Goal: Check status: Check status

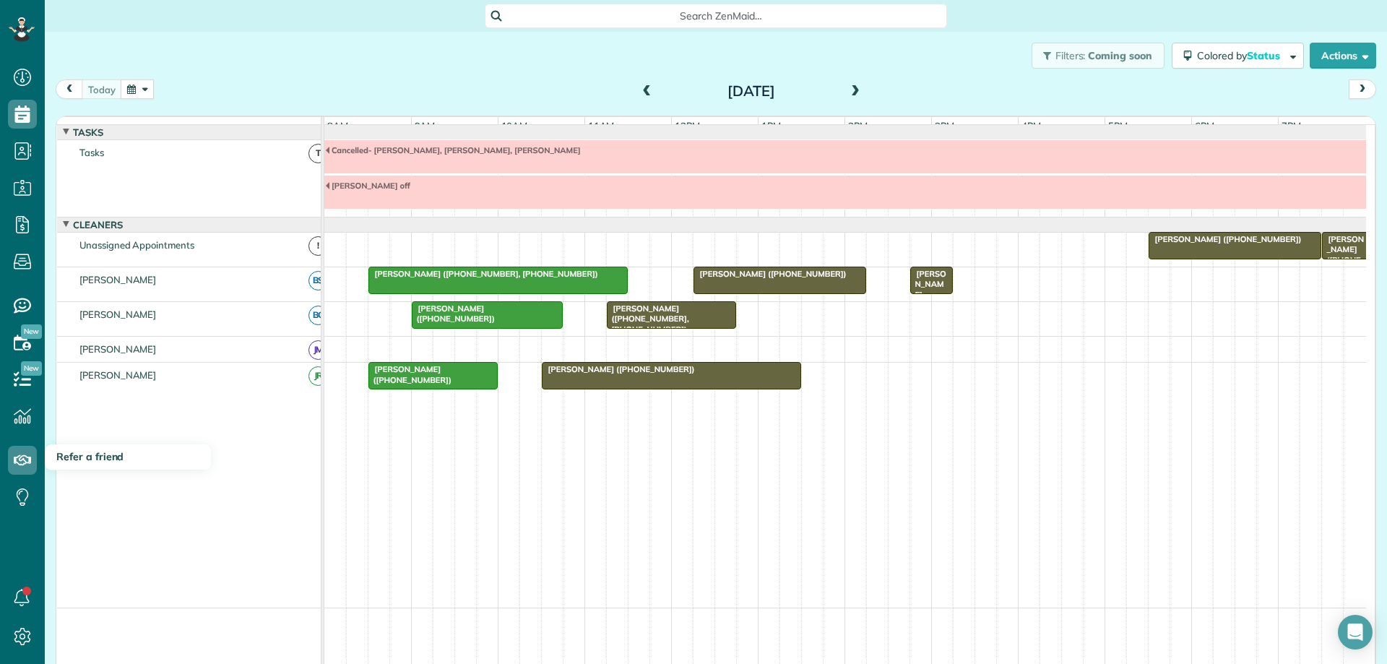
scroll to position [7, 7]
click at [769, 279] on span "[PERSON_NAME] ([PHONE_NUMBER])" at bounding box center [770, 274] width 155 height 10
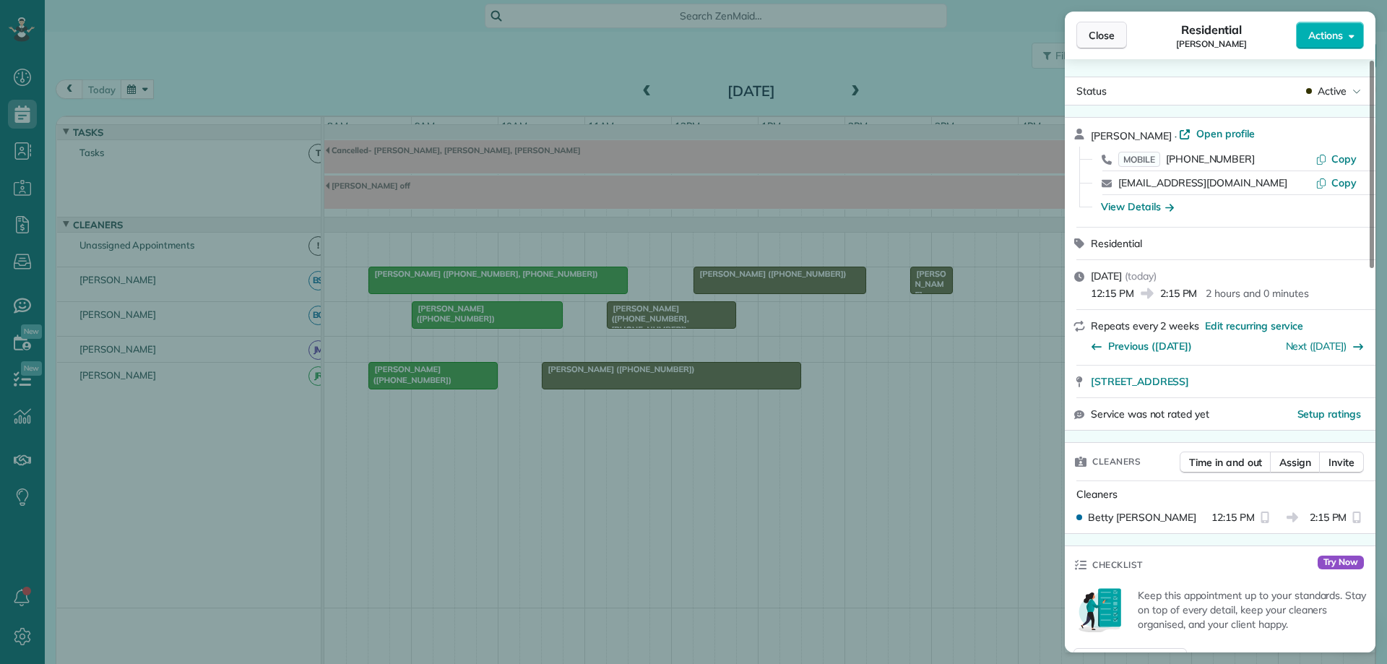
click at [1113, 26] on button "Close" at bounding box center [1102, 35] width 51 height 27
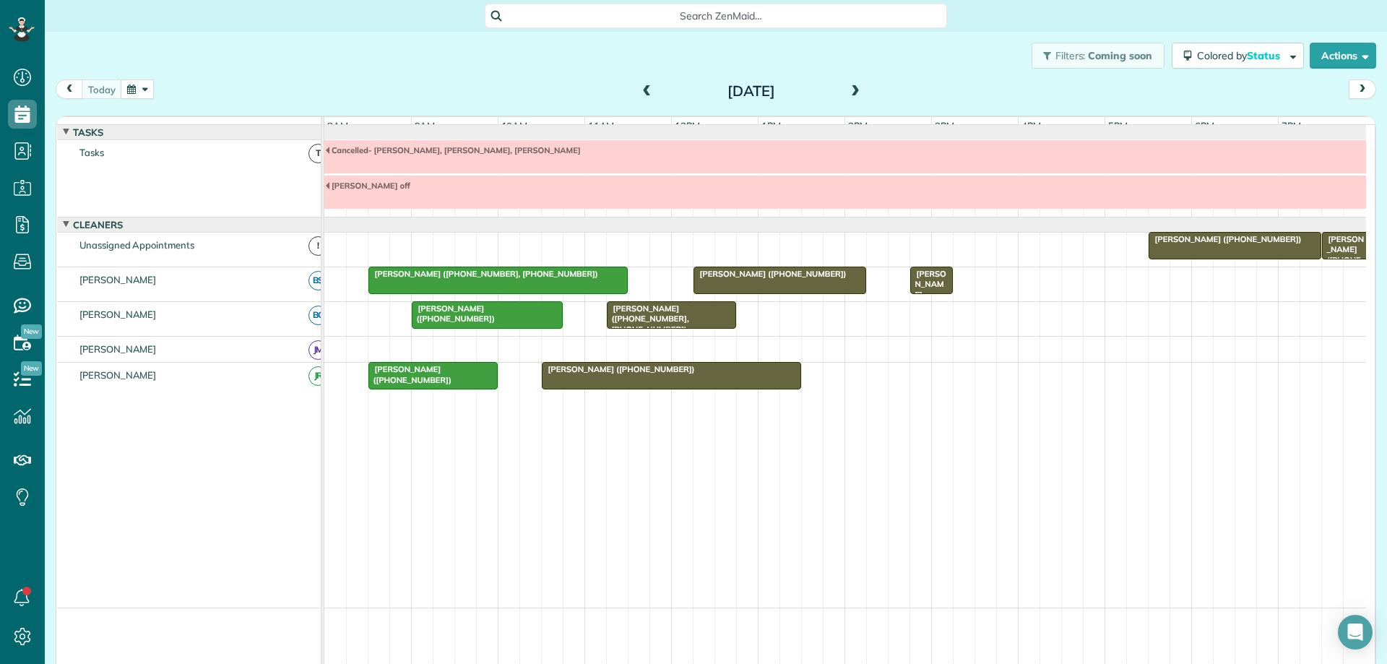
click at [849, 90] on span at bounding box center [856, 91] width 16 height 13
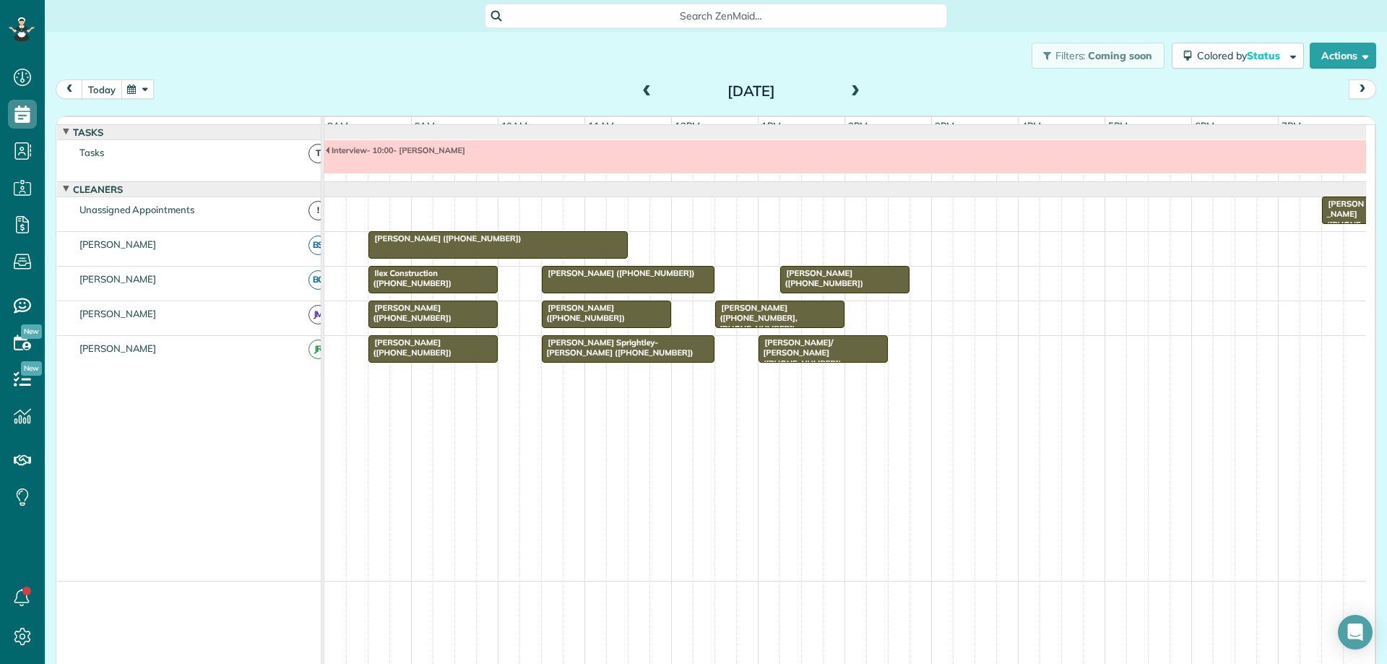
click at [99, 85] on button "today" at bounding box center [102, 89] width 40 height 20
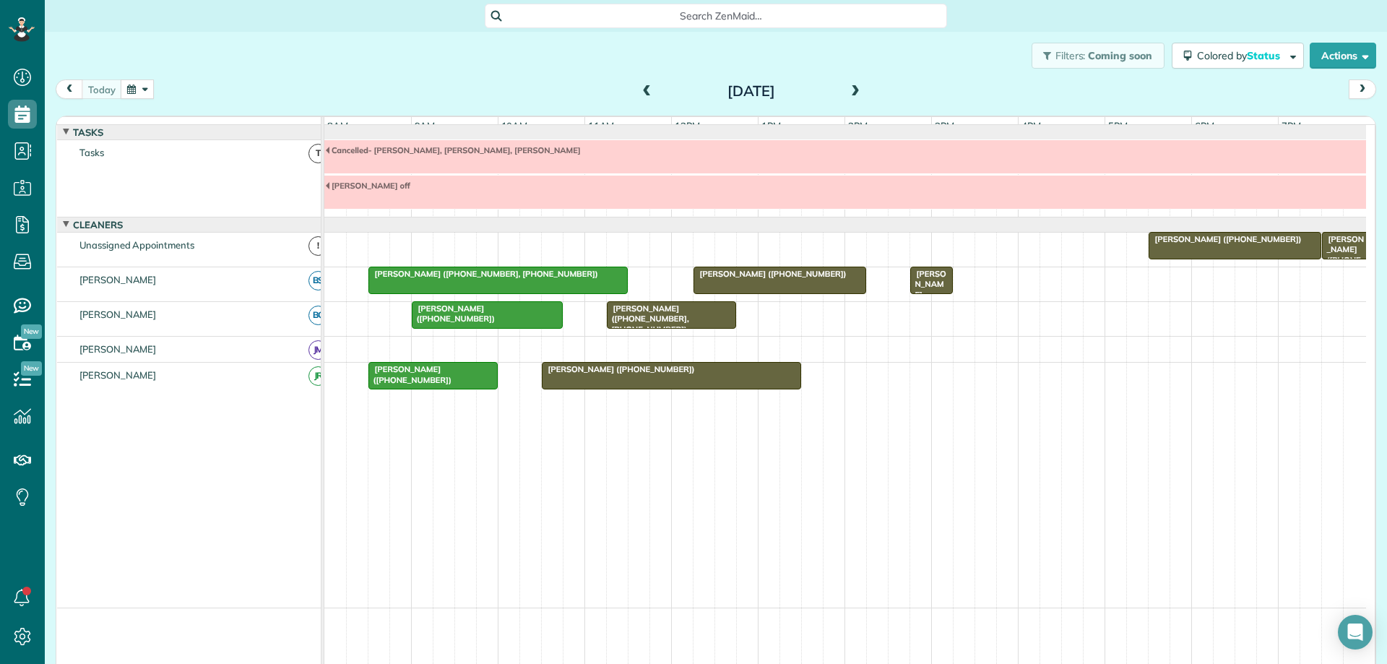
click at [742, 279] on span "[PERSON_NAME] ([PHONE_NUMBER])" at bounding box center [770, 274] width 155 height 10
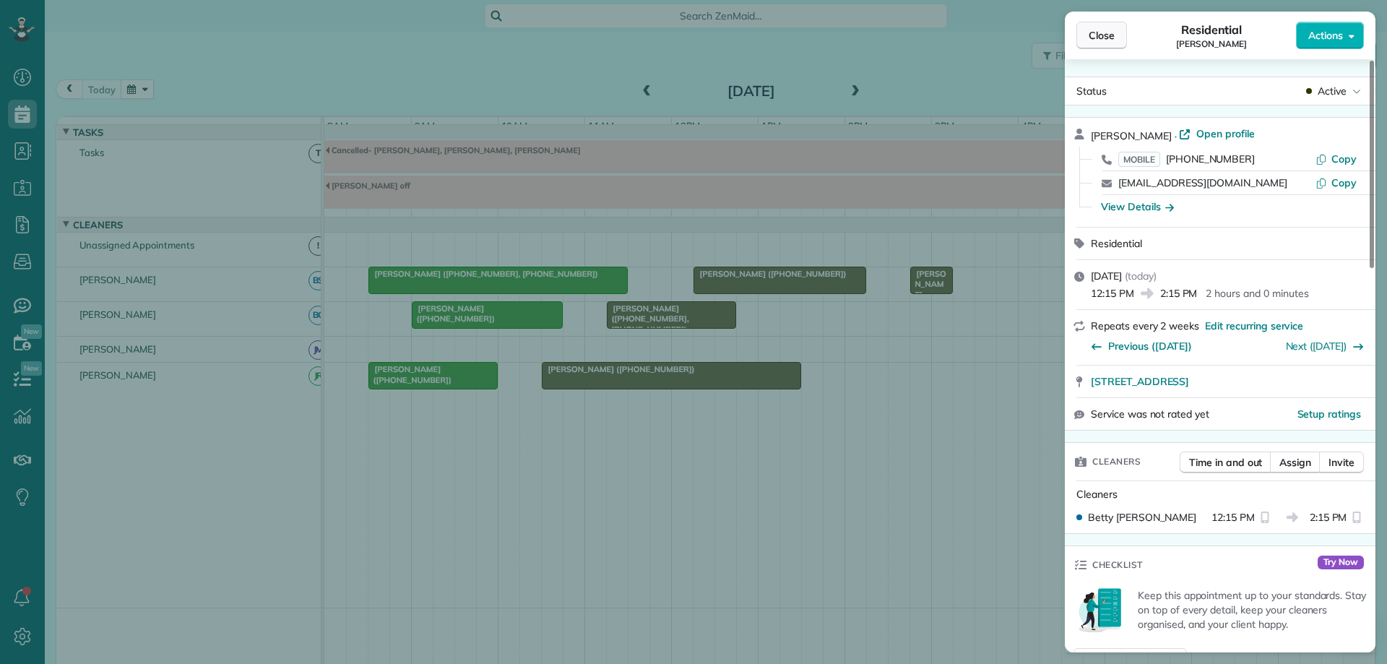
click at [1115, 43] on button "Close" at bounding box center [1102, 35] width 51 height 27
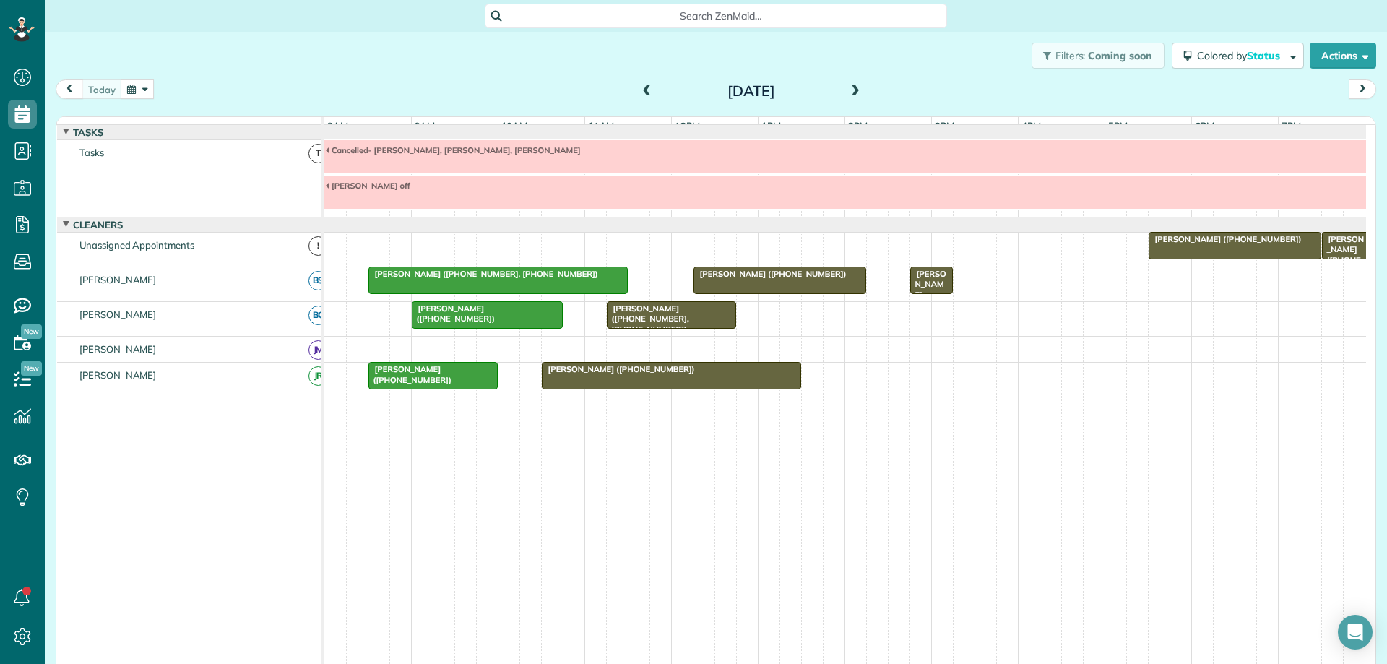
click at [853, 87] on span at bounding box center [856, 91] width 16 height 13
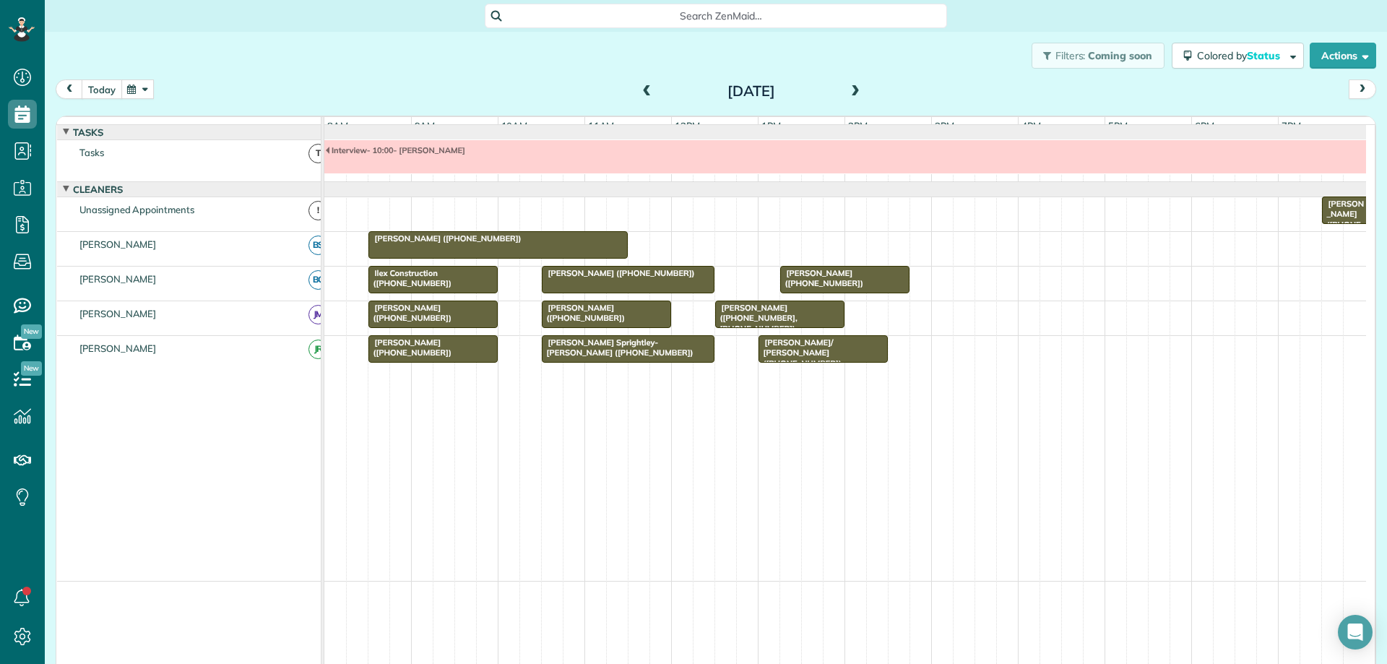
click at [105, 86] on button "today" at bounding box center [102, 89] width 40 height 20
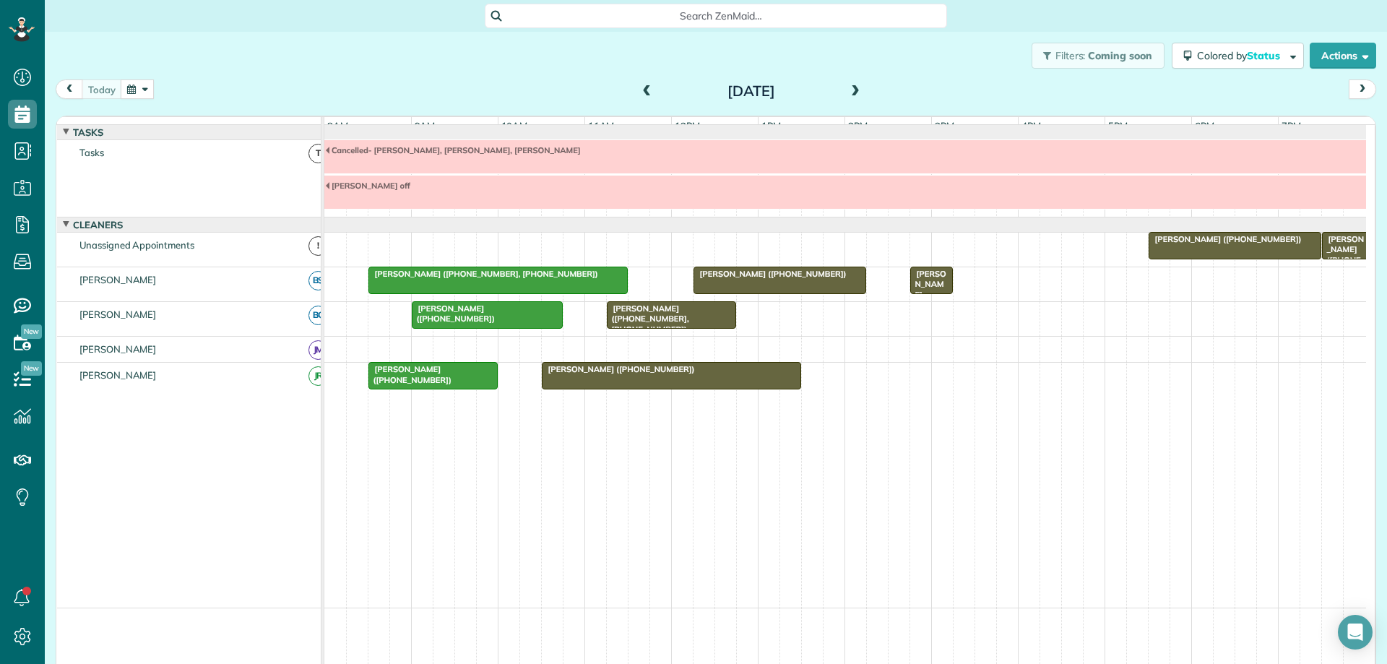
click at [694, 327] on div "[PERSON_NAME] ([PHONE_NUMBER], [PHONE_NUMBER])" at bounding box center [671, 318] width 121 height 31
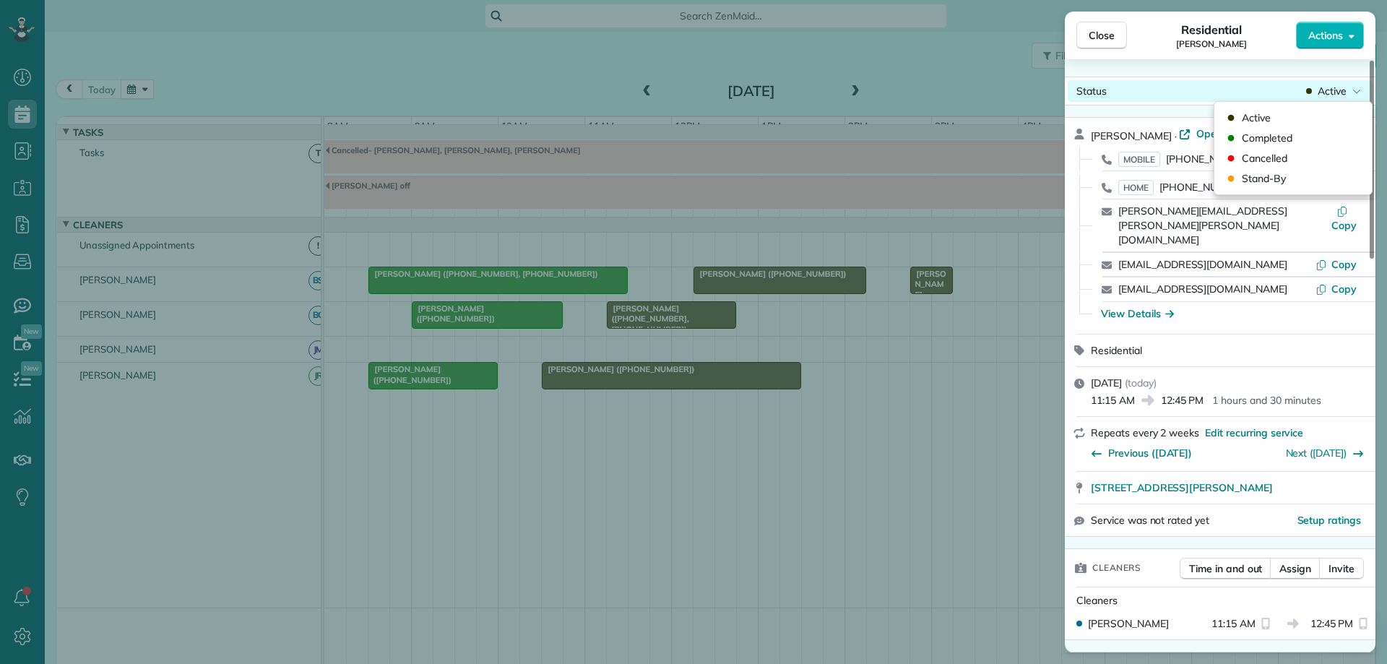
click at [1333, 93] on span "Active" at bounding box center [1332, 91] width 29 height 14
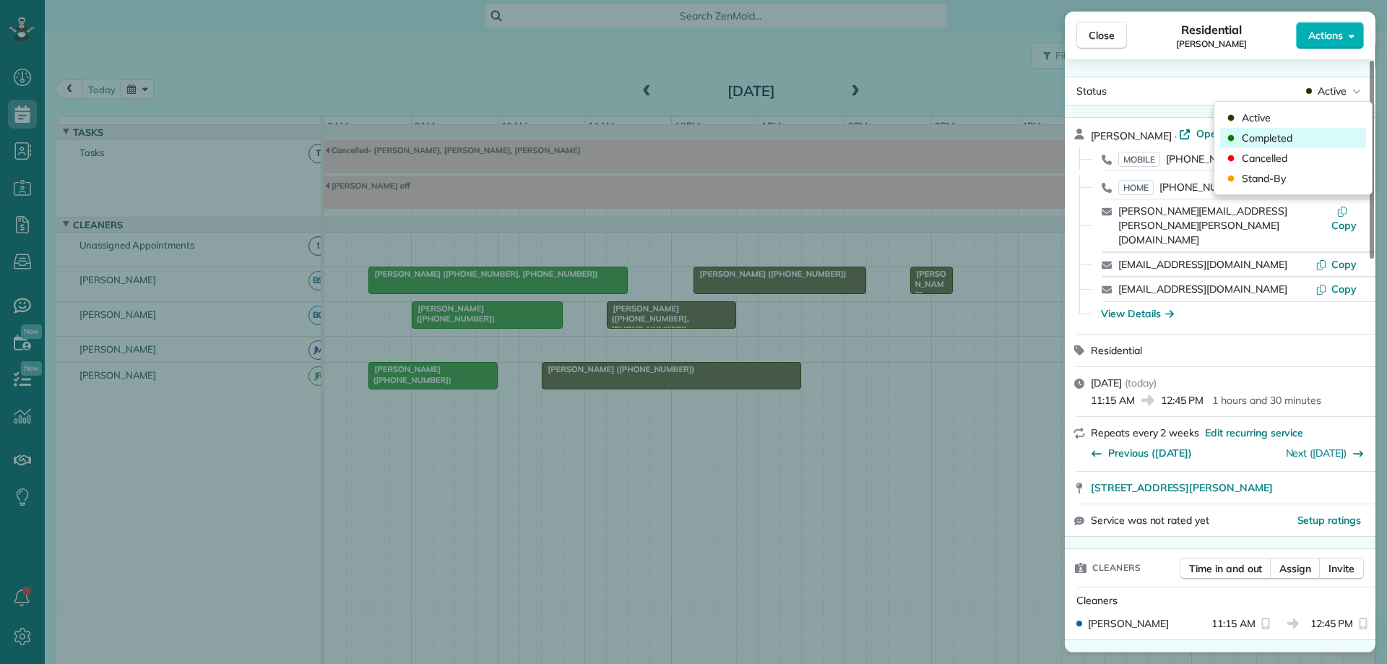
click at [1318, 137] on div "Completed" at bounding box center [1293, 138] width 146 height 20
click at [1112, 31] on span "Close" at bounding box center [1102, 35] width 26 height 14
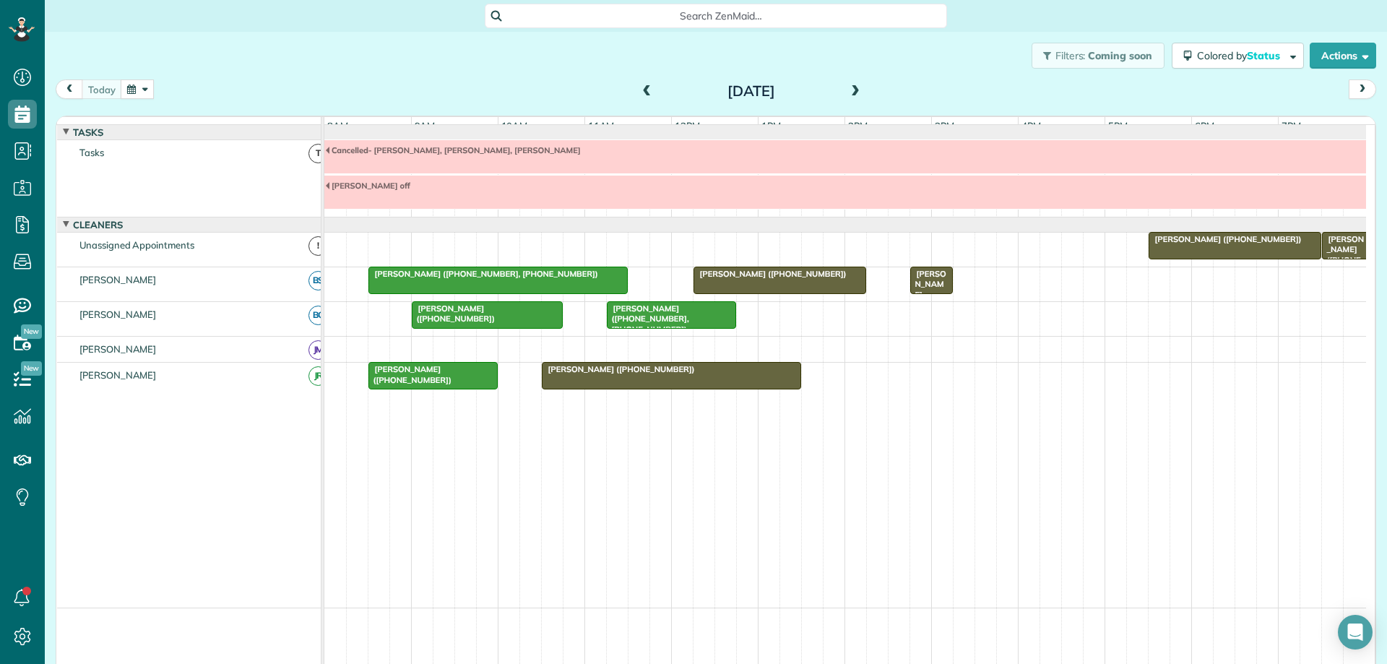
click at [767, 389] on div at bounding box center [672, 376] width 258 height 26
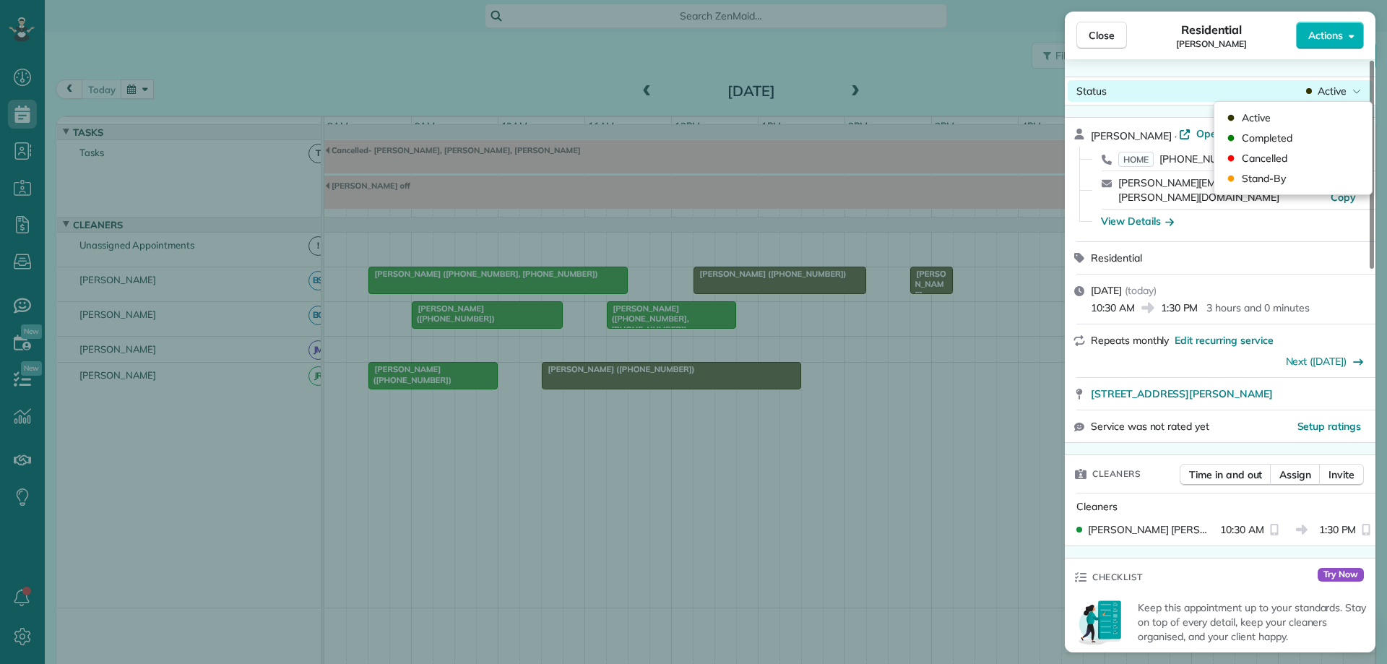
click at [1332, 96] on span "Active" at bounding box center [1332, 91] width 29 height 14
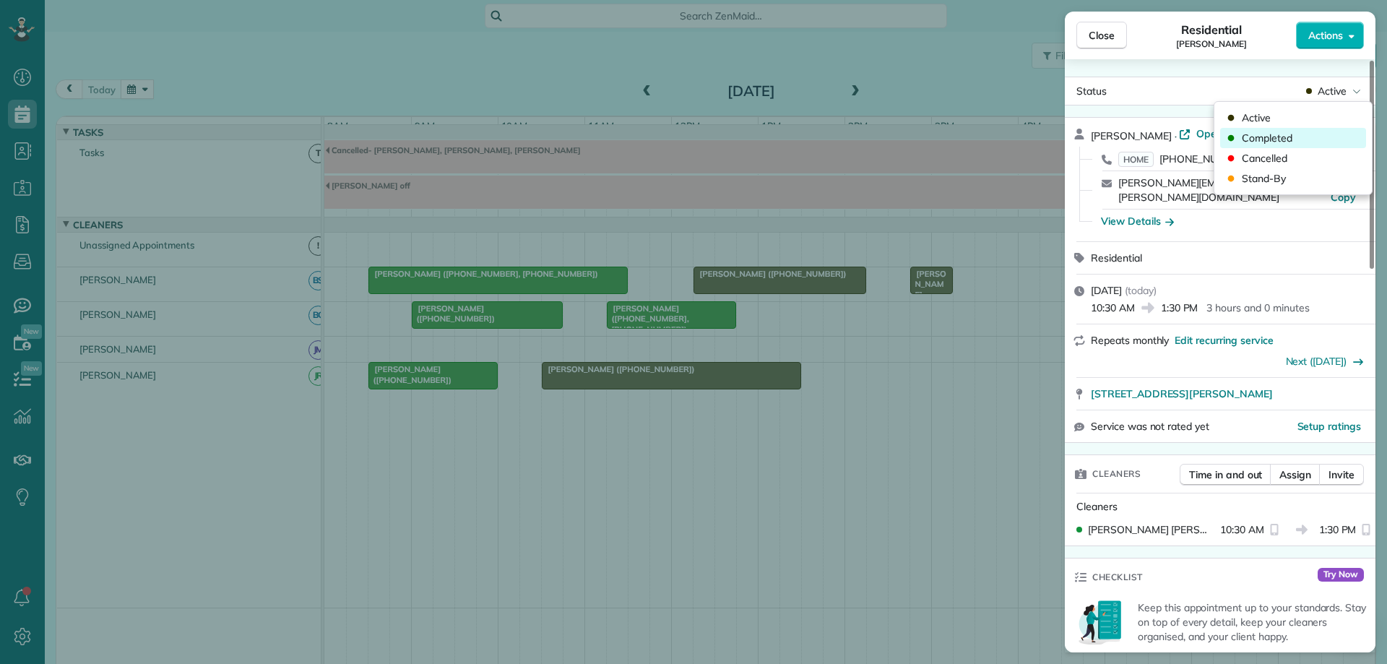
click at [1307, 139] on div "Completed" at bounding box center [1293, 138] width 146 height 20
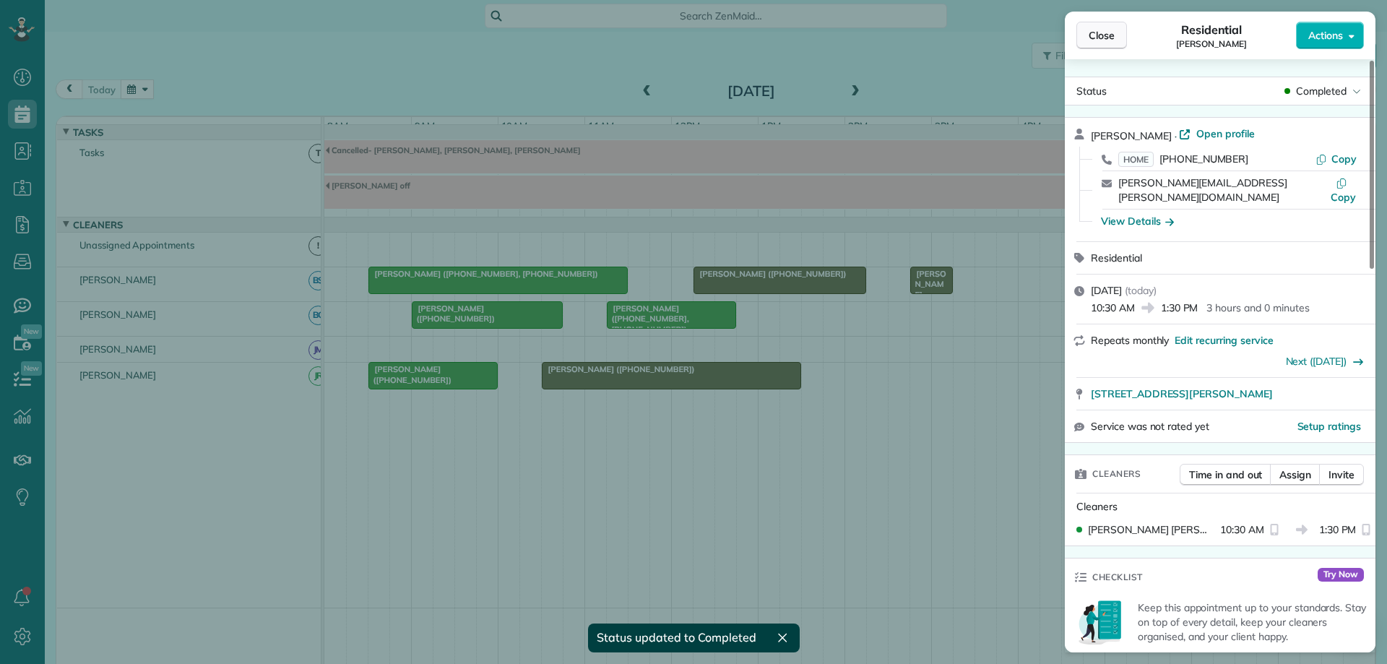
click at [1105, 40] on span "Close" at bounding box center [1102, 35] width 26 height 14
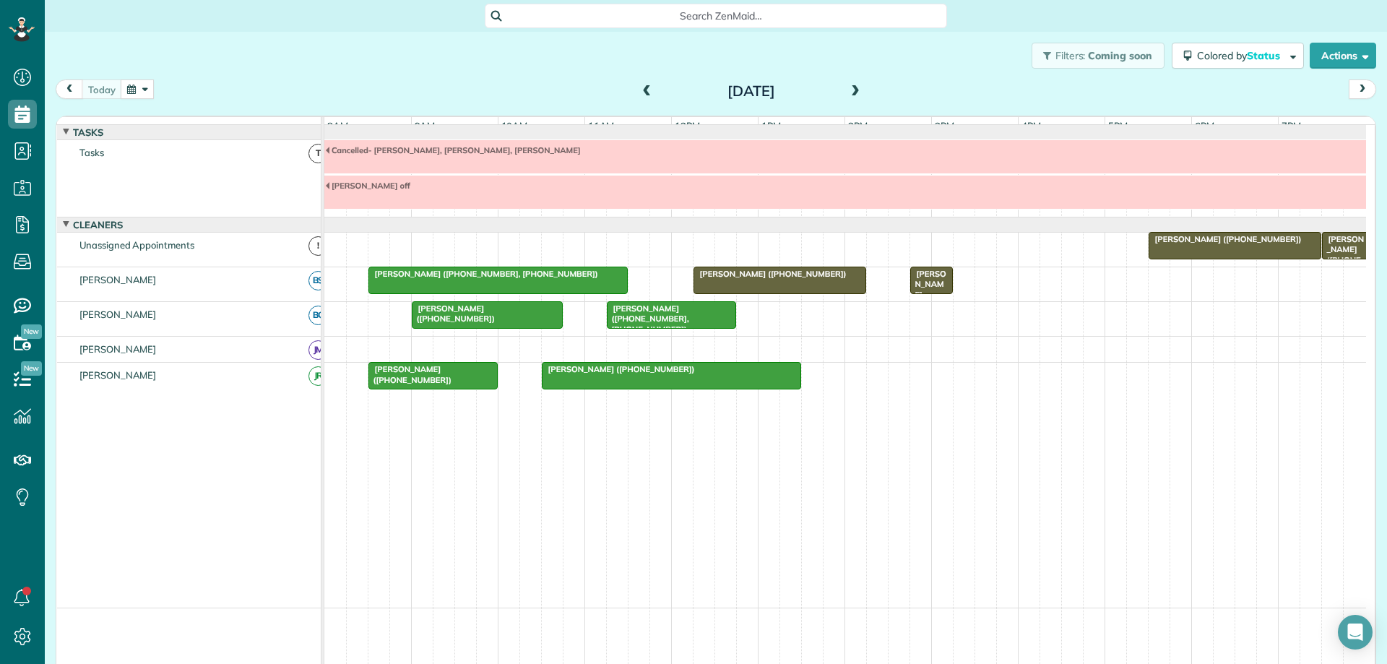
click at [925, 300] on div "[PERSON_NAME] ([PHONE_NUMBER])" at bounding box center [932, 300] width 34 height 62
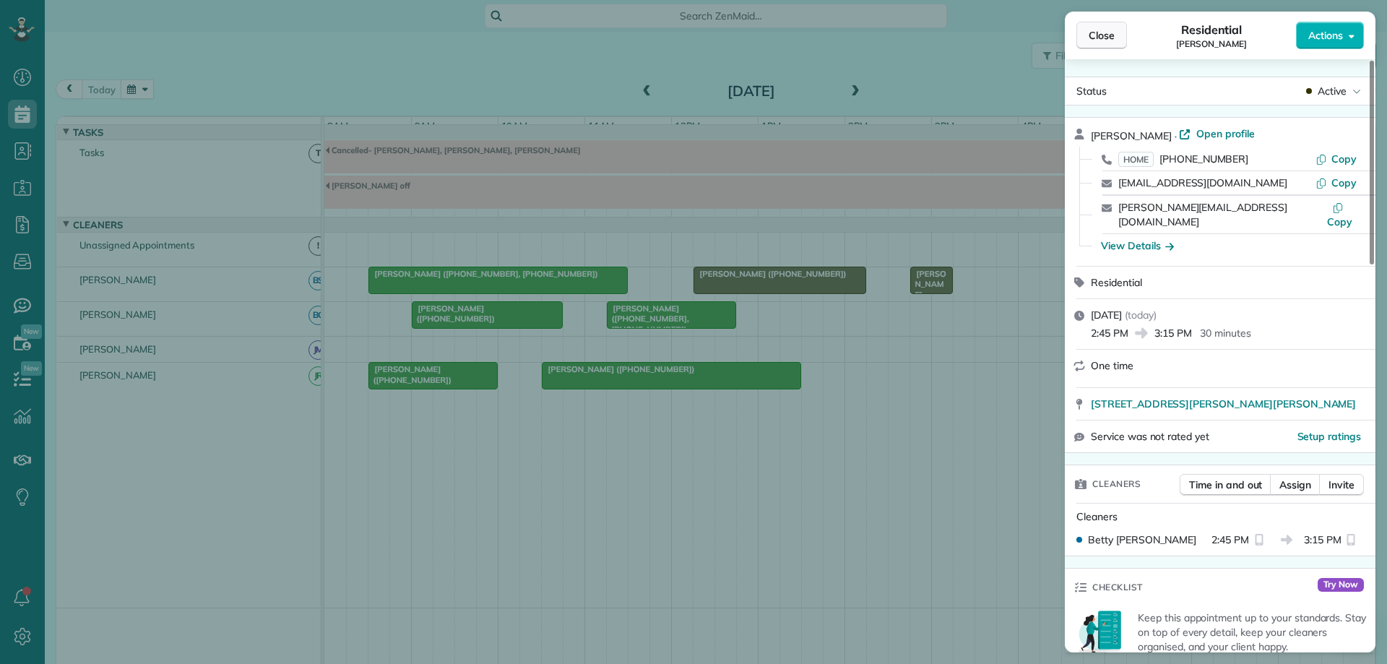
click at [1107, 36] on span "Close" at bounding box center [1102, 35] width 26 height 14
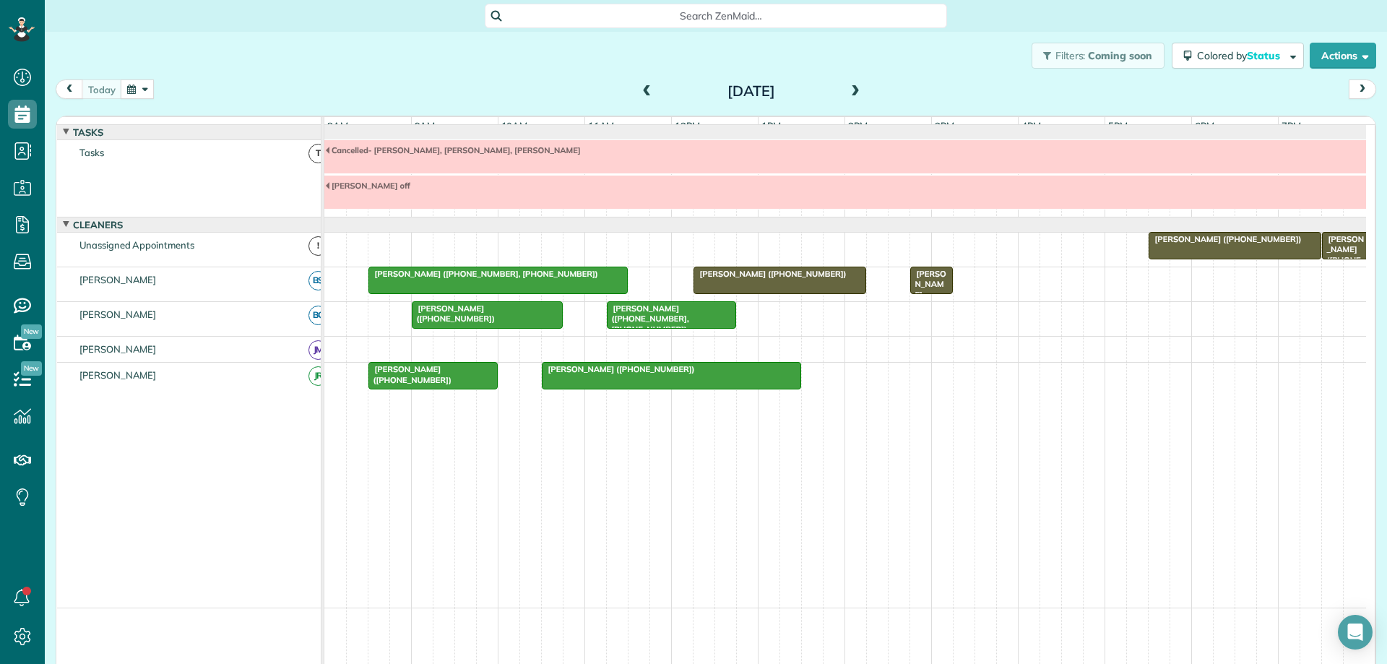
click at [749, 293] on div at bounding box center [779, 280] width 171 height 26
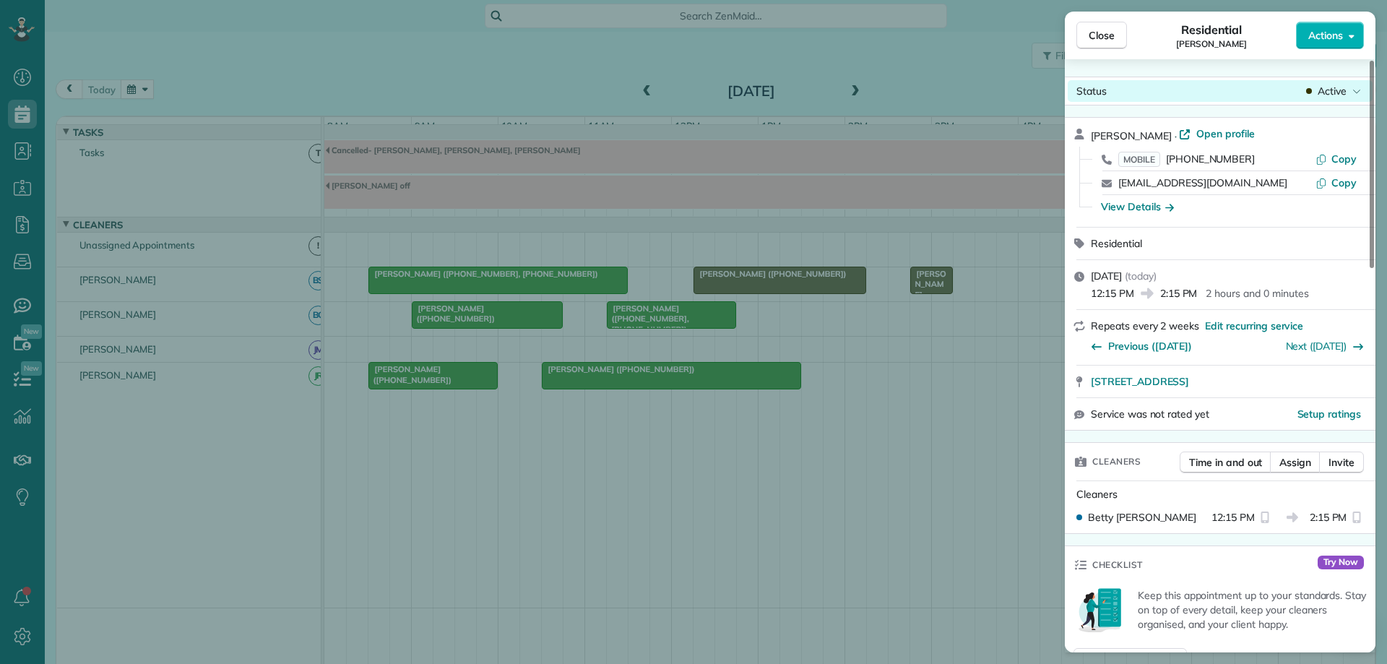
click at [1324, 91] on span "Active" at bounding box center [1332, 91] width 29 height 14
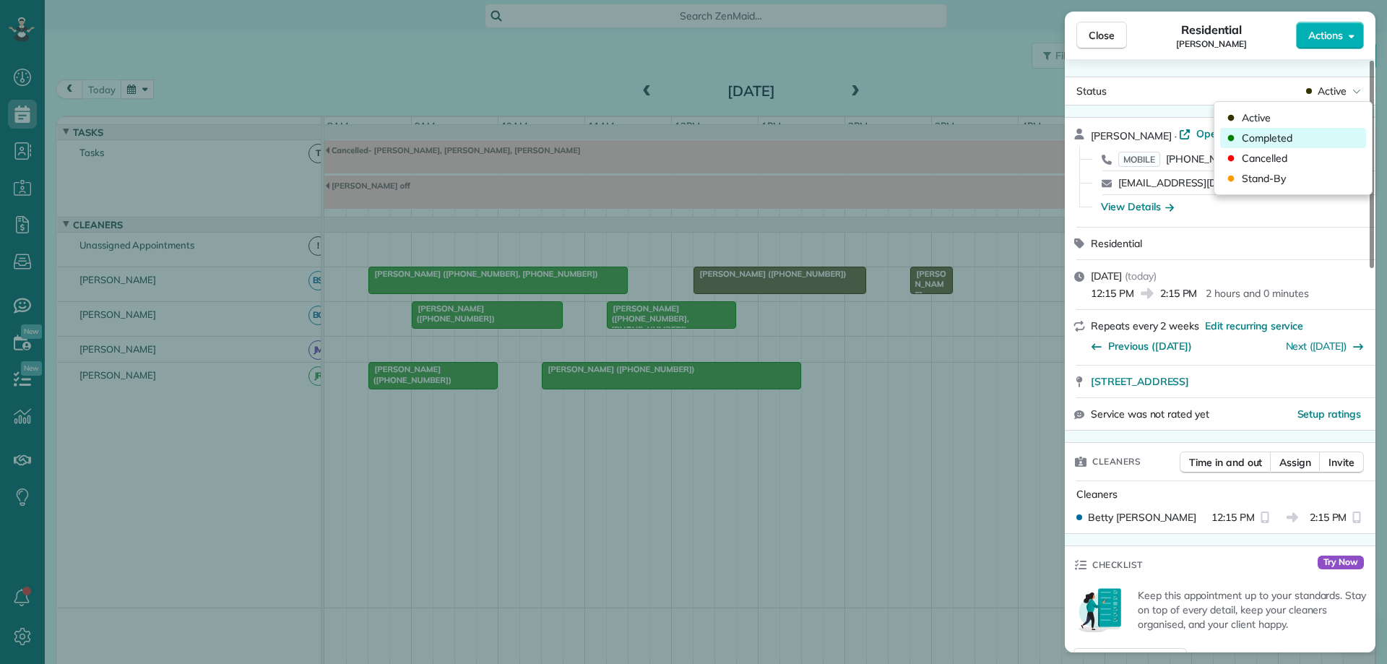
click at [1257, 132] on span "Completed" at bounding box center [1267, 138] width 51 height 14
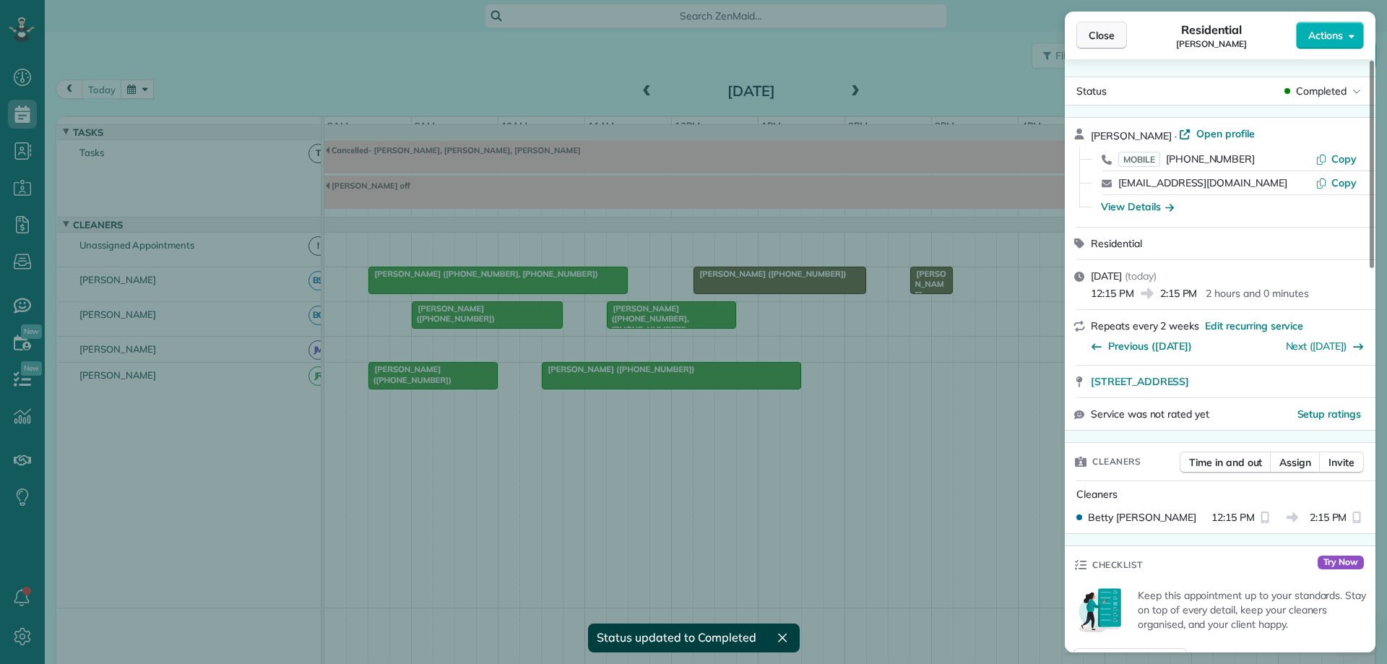
click at [1098, 46] on button "Close" at bounding box center [1102, 35] width 51 height 27
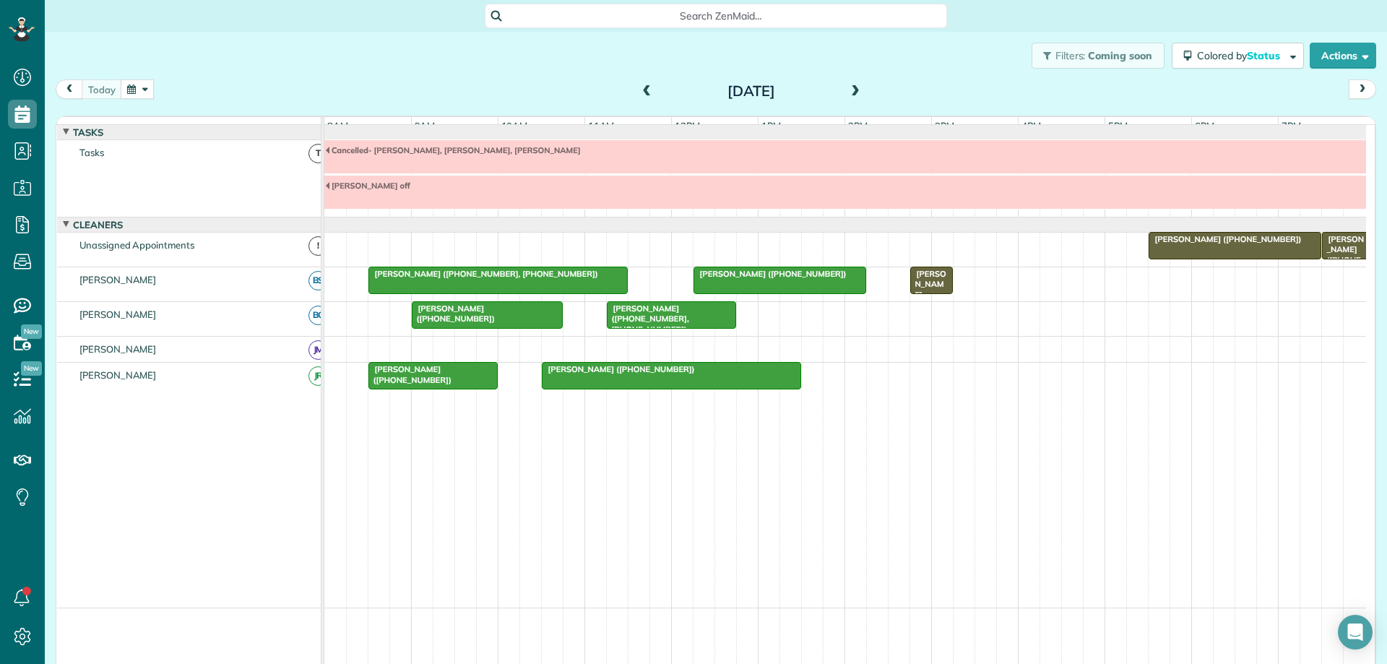
click at [849, 88] on span at bounding box center [856, 91] width 16 height 13
